Goal: Transaction & Acquisition: Purchase product/service

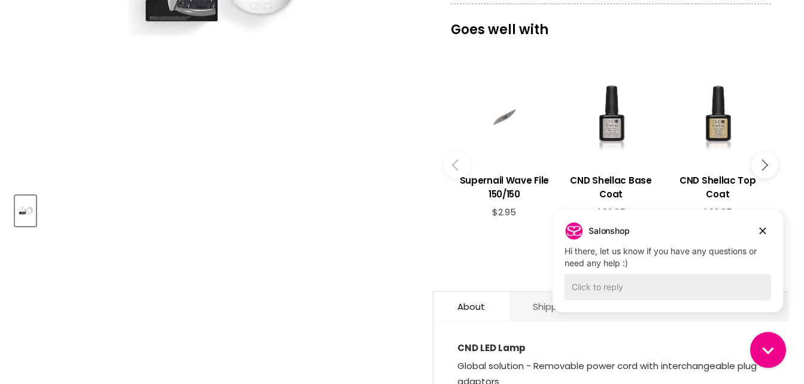
scroll to position [419, 0]
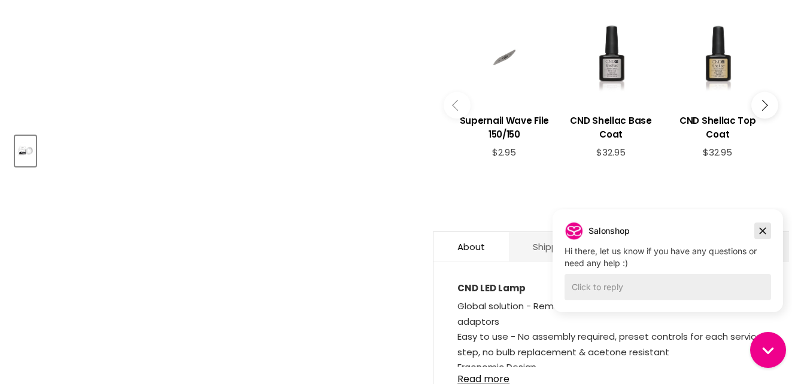
drag, startPoint x: 1308, startPoint y: 434, endPoint x: 762, endPoint y: 229, distance: 583.1
click at [762, 229] on icon "Dismiss campaign" at bounding box center [762, 231] width 12 height 14
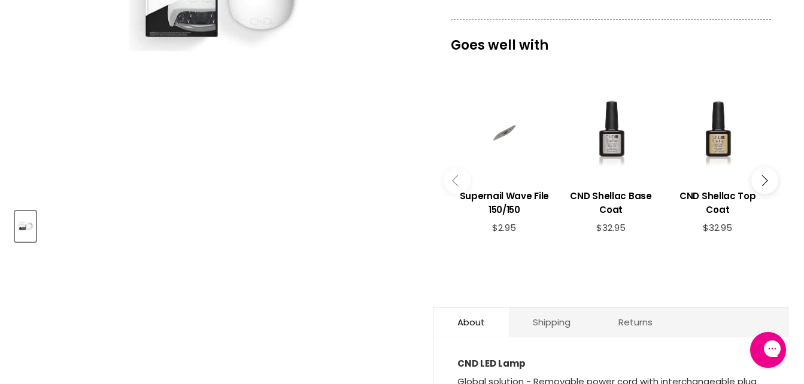
scroll to position [354, 0]
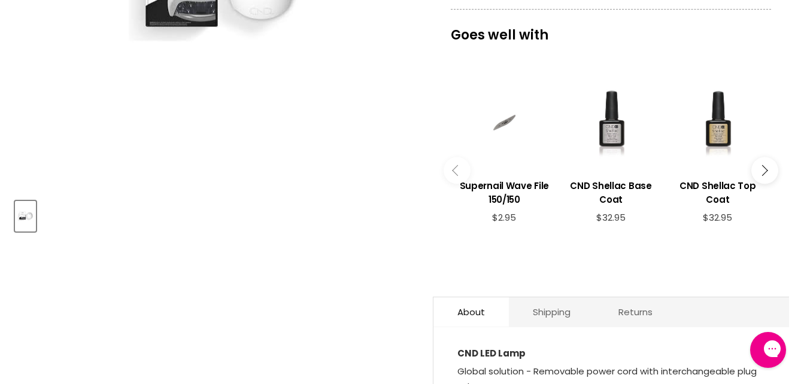
click at [766, 172] on icon "Main content" at bounding box center [761, 170] width 11 height 11
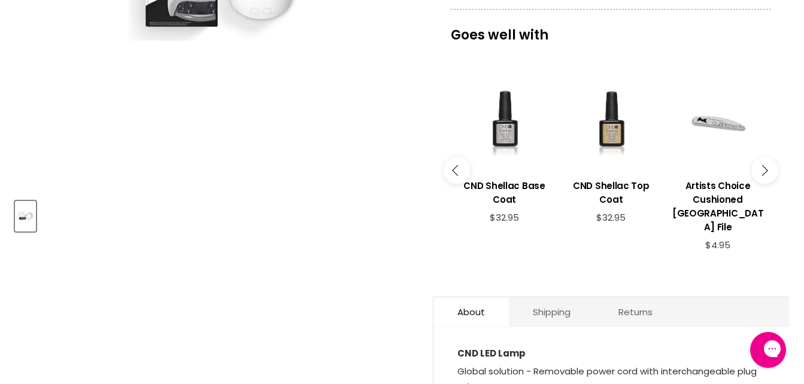
click at [766, 172] on icon "Main content" at bounding box center [761, 170] width 11 height 11
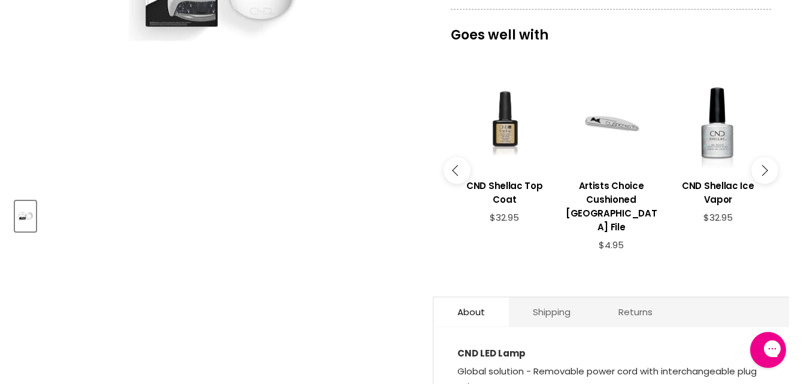
click at [766, 172] on icon "Main content" at bounding box center [761, 170] width 11 height 11
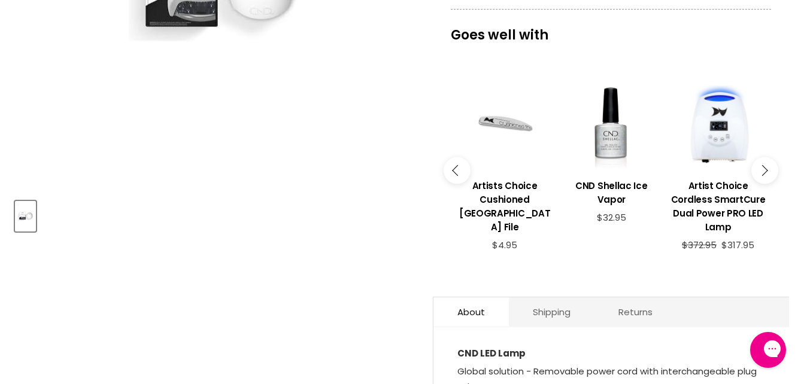
click at [766, 172] on icon "Main content" at bounding box center [761, 170] width 11 height 11
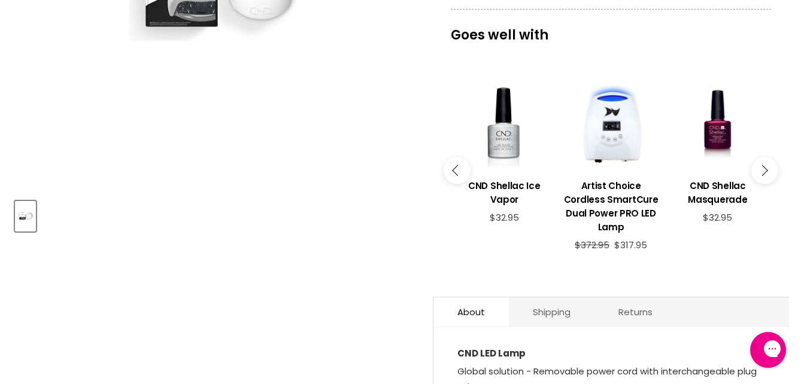
click at [766, 172] on icon "Main content" at bounding box center [761, 170] width 11 height 11
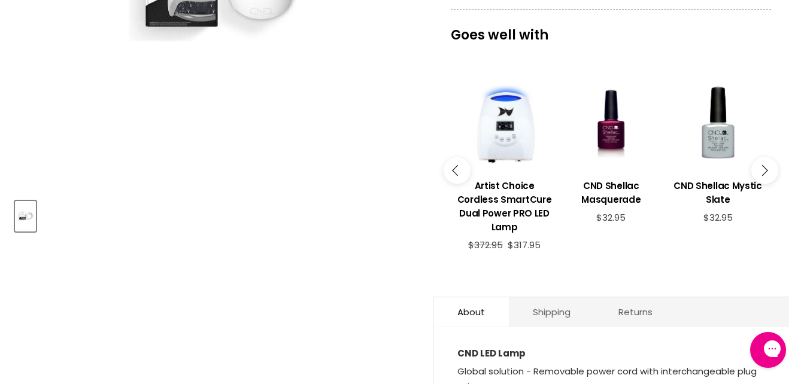
click at [766, 172] on icon "Main content" at bounding box center [761, 170] width 11 height 11
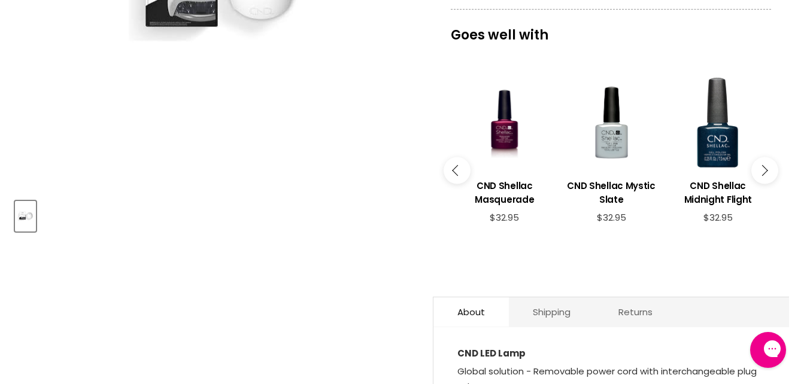
click at [765, 172] on icon "Main content" at bounding box center [761, 170] width 11 height 11
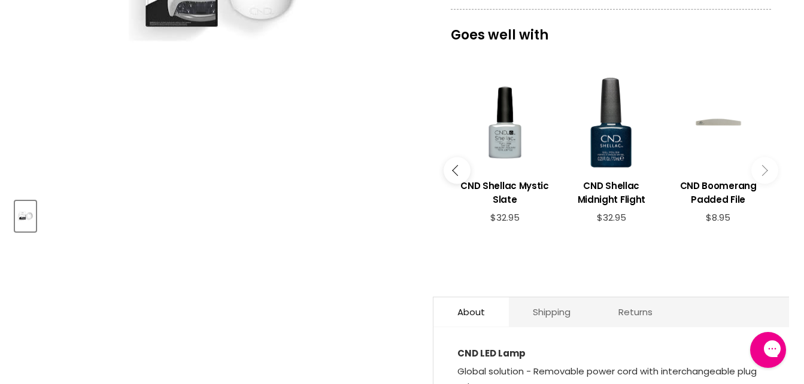
click at [765, 172] on icon "Main content" at bounding box center [761, 170] width 11 height 11
click at [762, 170] on icon "Main content" at bounding box center [761, 170] width 11 height 11
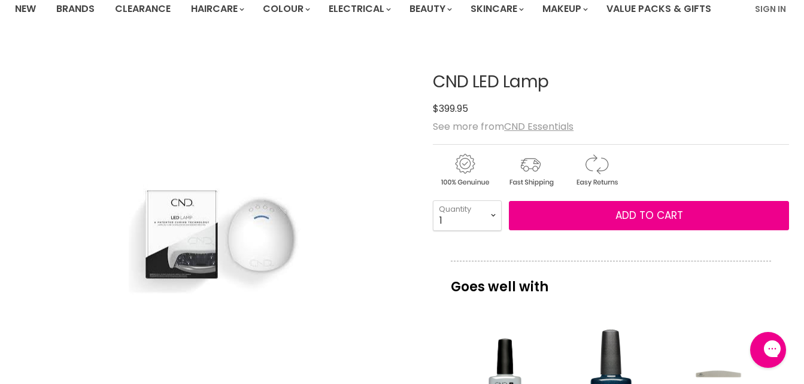
scroll to position [0, 0]
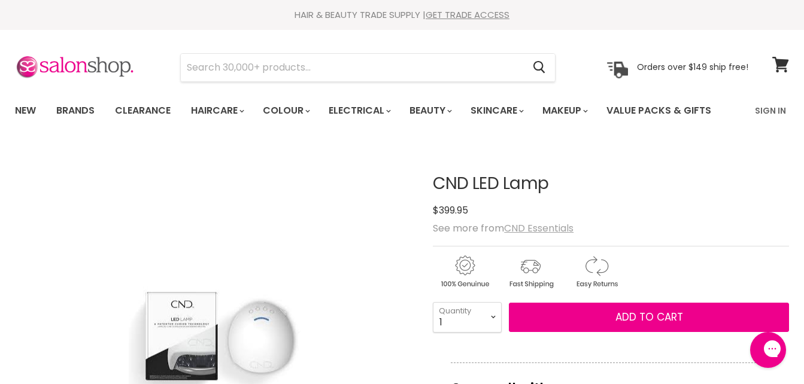
click at [522, 227] on u "CND Essentials" at bounding box center [538, 228] width 69 height 14
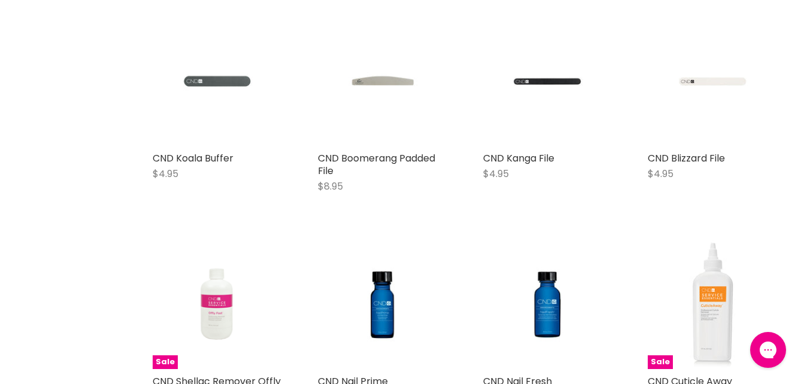
scroll to position [1915, 0]
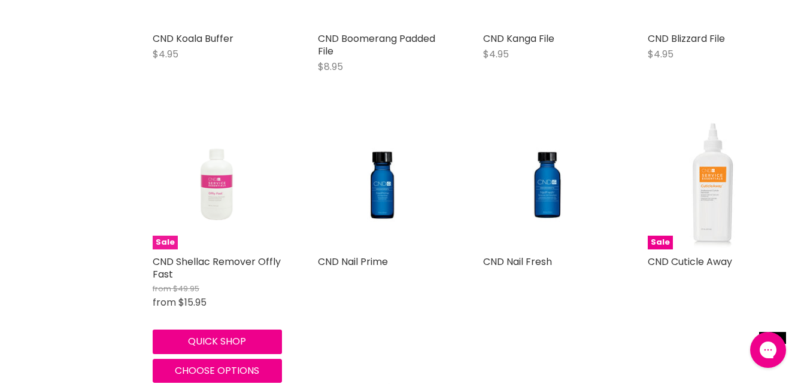
click at [211, 178] on img "Main content" at bounding box center [217, 184] width 86 height 129
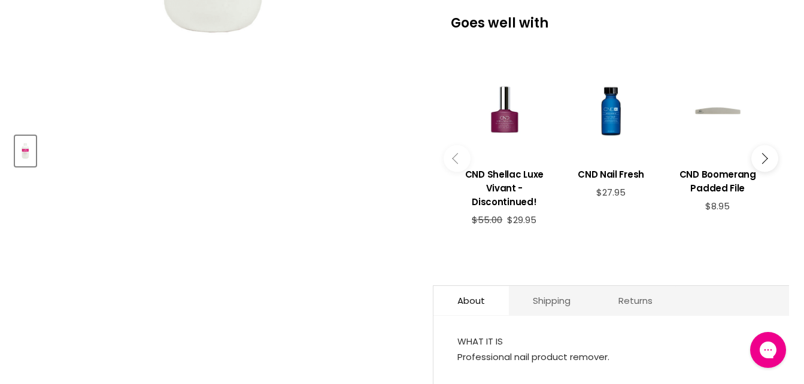
scroll to position [539, 0]
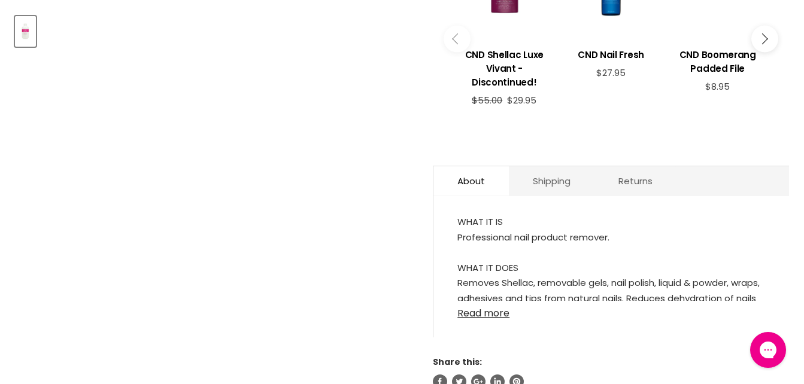
click at [493, 301] on link "Read more" at bounding box center [611, 310] width 308 height 18
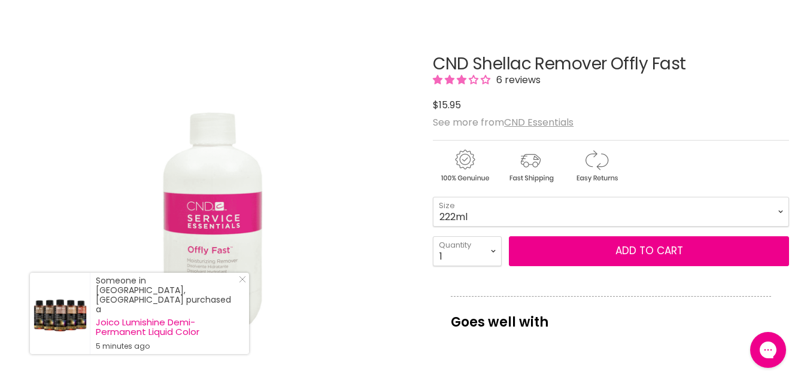
scroll to position [0, 0]
